Goal: Check status: Check status

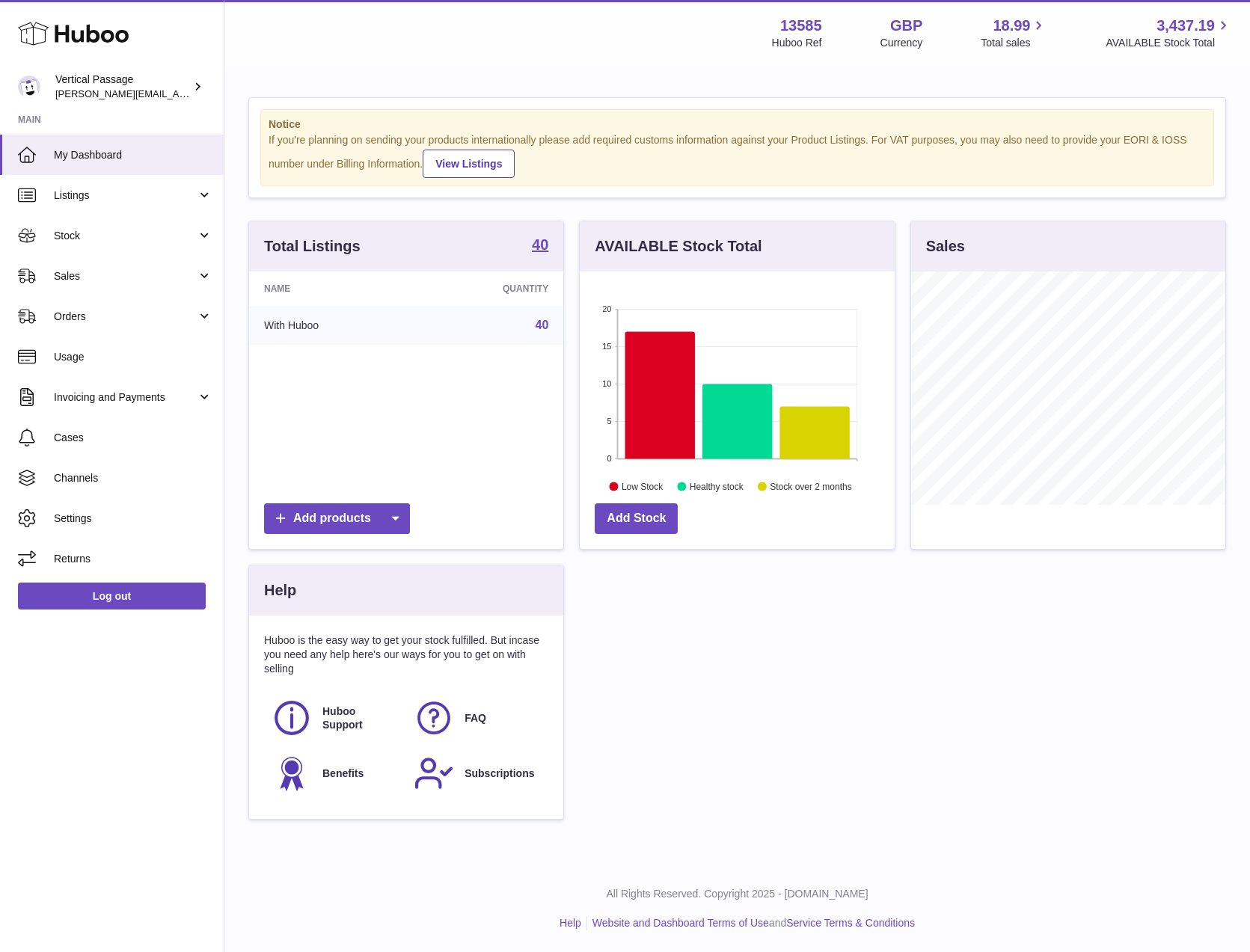
scroll to position [233, 314]
click at [59, 237] on span "Stock" at bounding box center [126, 236] width 143 height 14
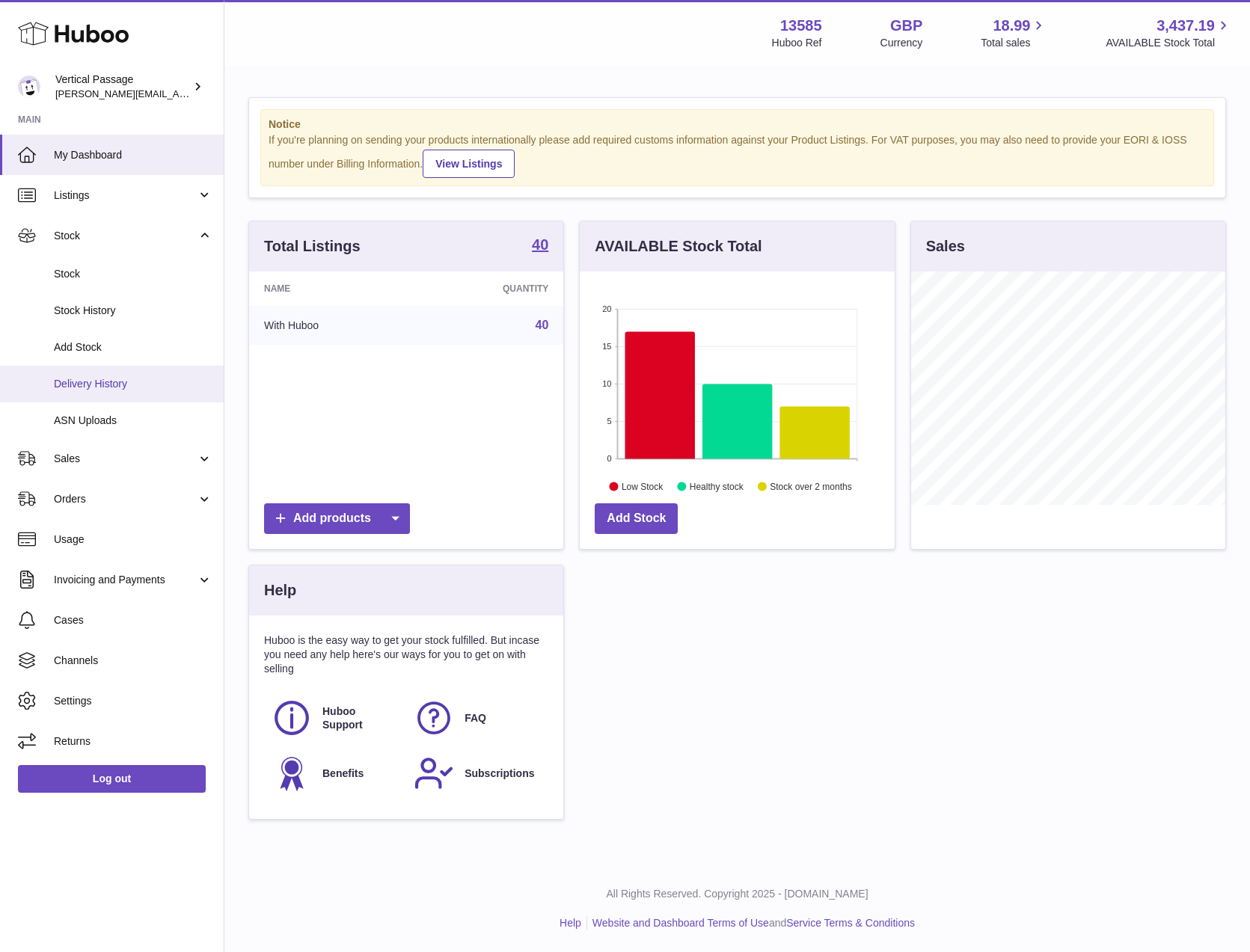
click at [66, 389] on span "Delivery History" at bounding box center [134, 384] width 159 height 14
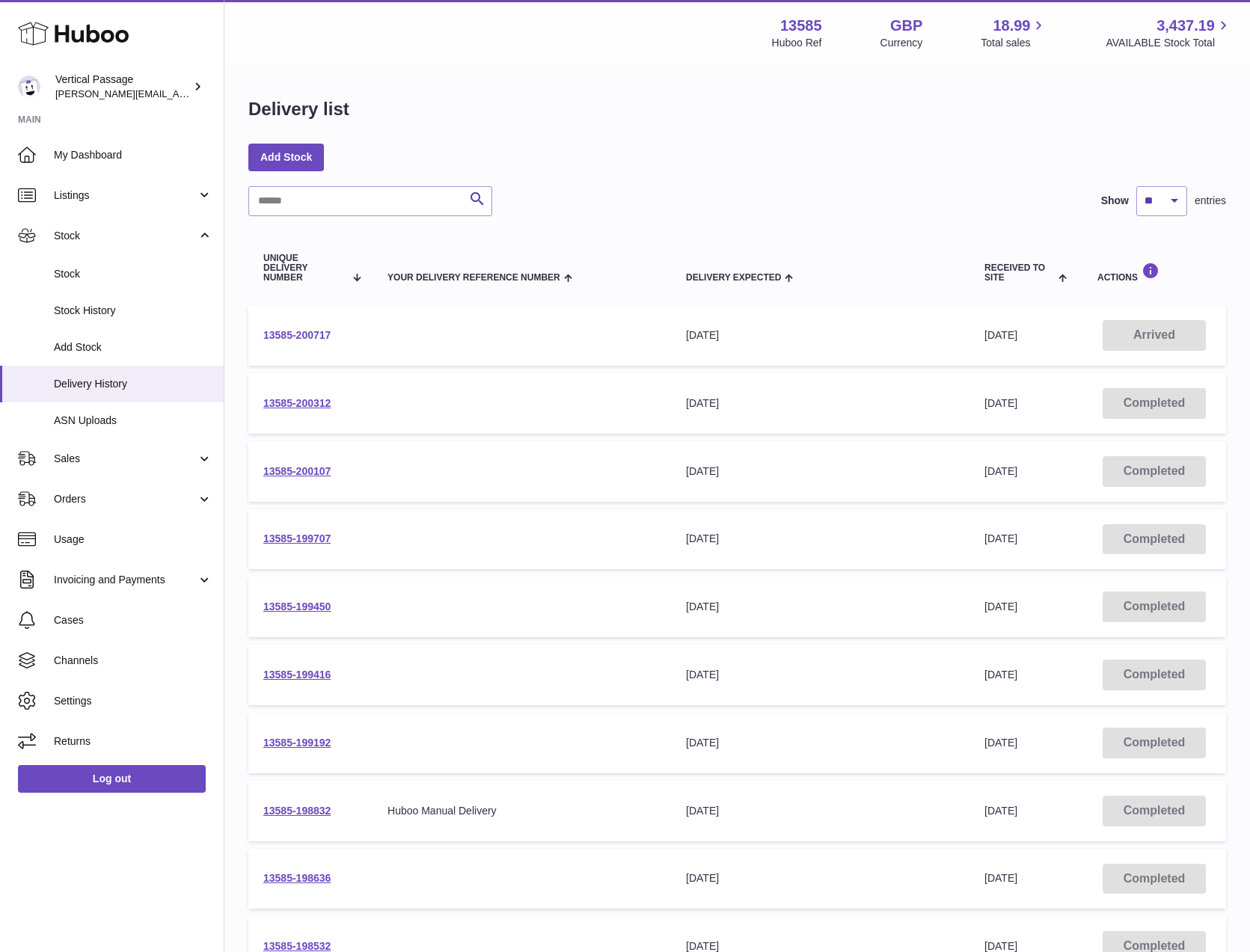
click at [289, 331] on link "13585-200717" at bounding box center [297, 335] width 67 height 12
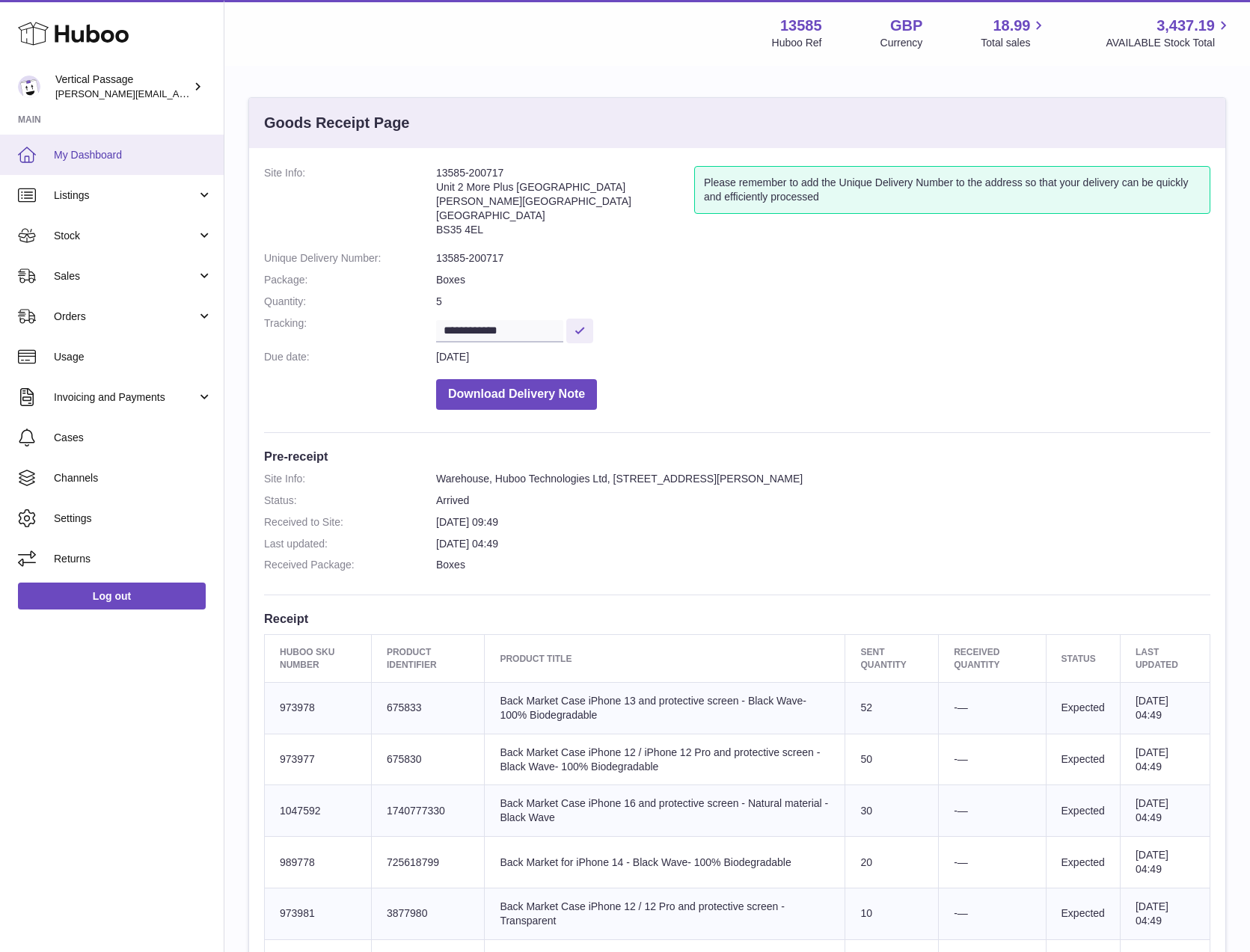
click at [82, 153] on span "My Dashboard" at bounding box center [134, 155] width 159 height 14
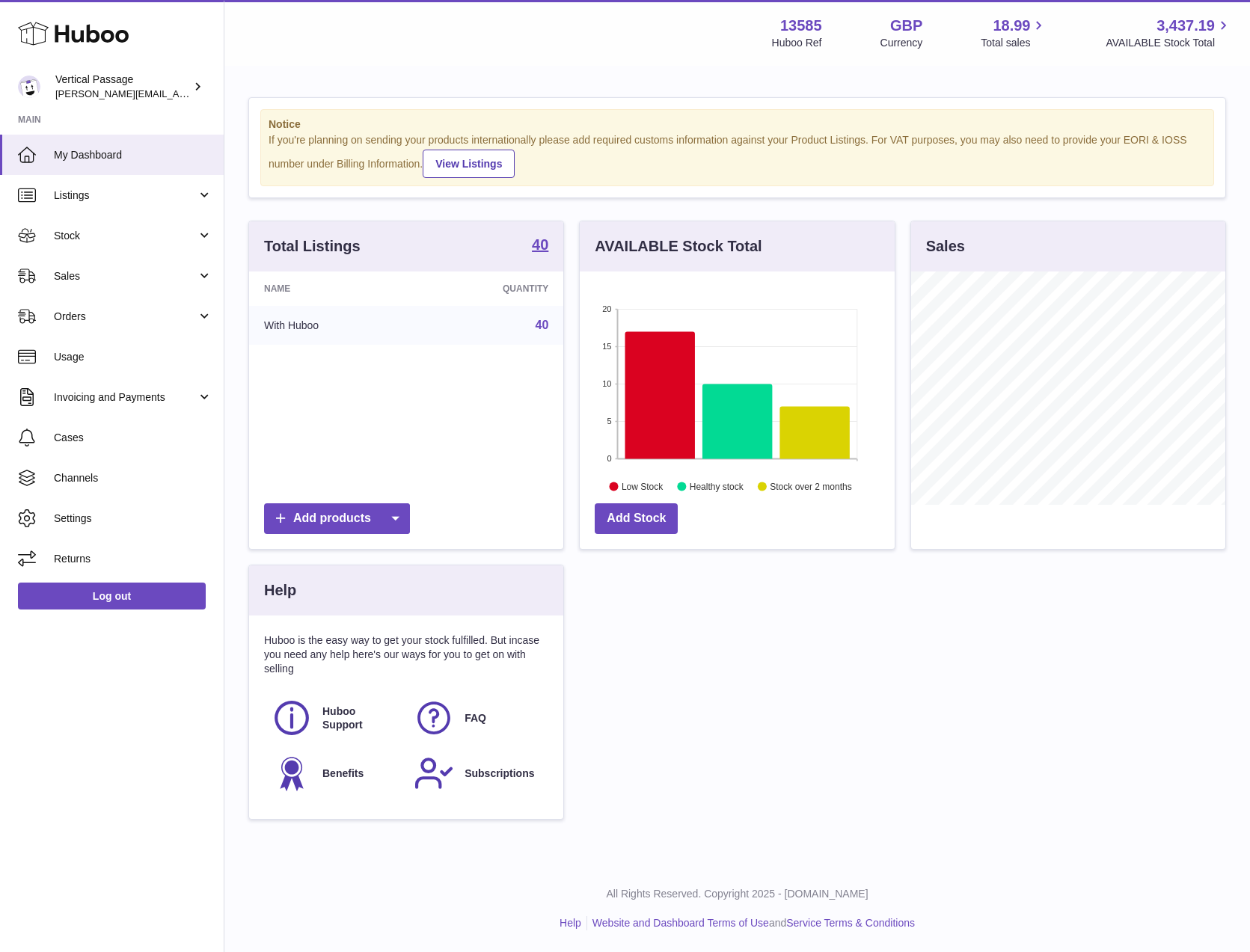
scroll to position [233, 314]
click at [77, 156] on span "My Dashboard" at bounding box center [134, 155] width 159 height 14
